Goal: Task Accomplishment & Management: Use online tool/utility

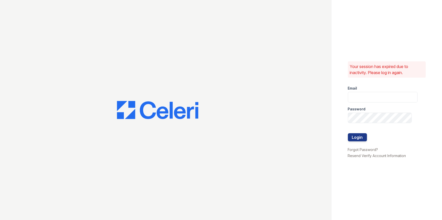
click at [342, 95] on div "Your session has expired due to inactivity. Please log in again. Email Password…" at bounding box center [387, 110] width 111 height 220
click at [354, 96] on input "email" at bounding box center [383, 97] width 70 height 11
type input "mimi@jaygroupny.com"
click at [348, 133] on button "Login" at bounding box center [357, 137] width 19 height 8
